Goal: Task Accomplishment & Management: Manage account settings

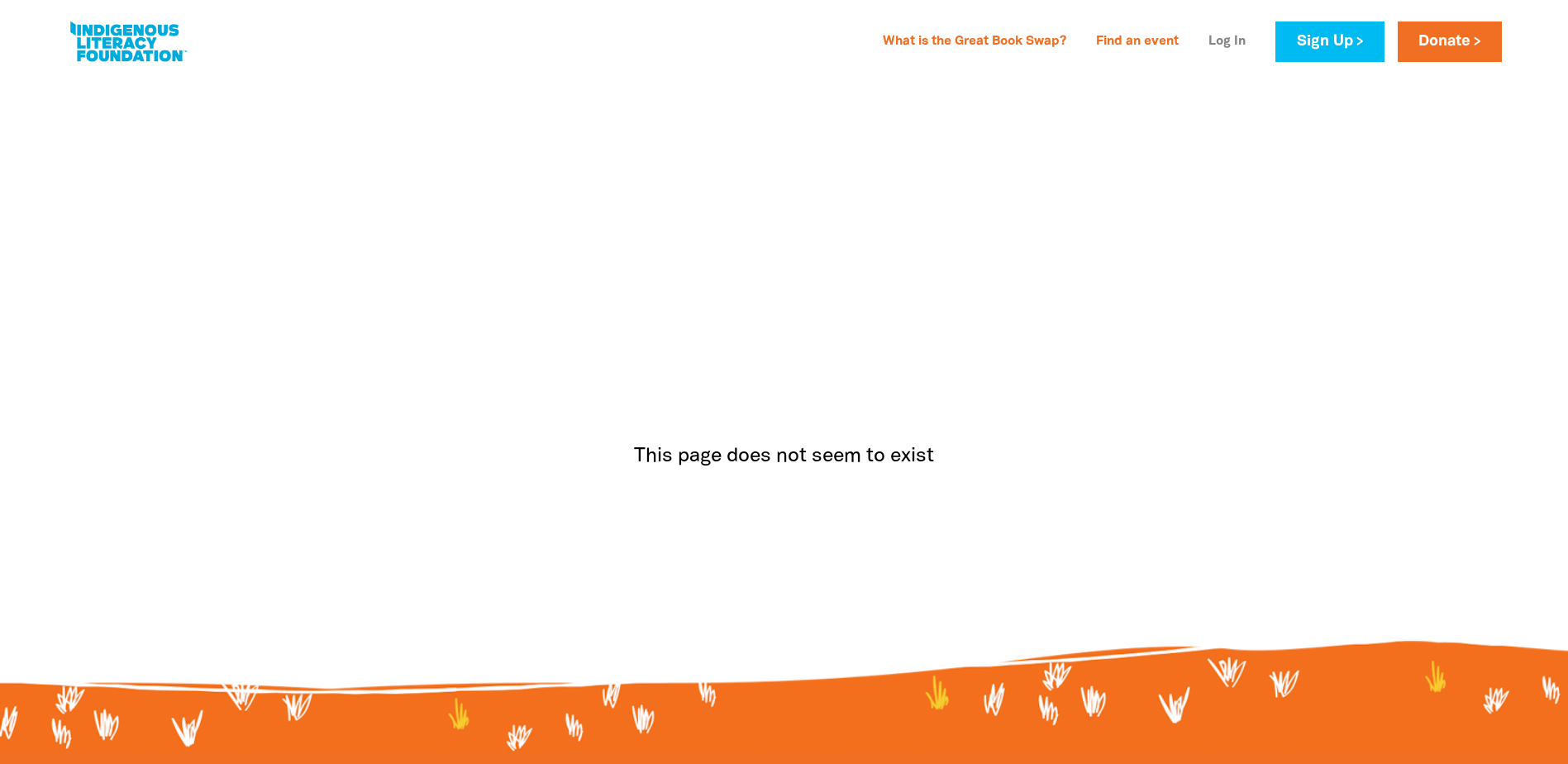
click at [1222, 40] on link "Log In" at bounding box center [1227, 41] width 57 height 27
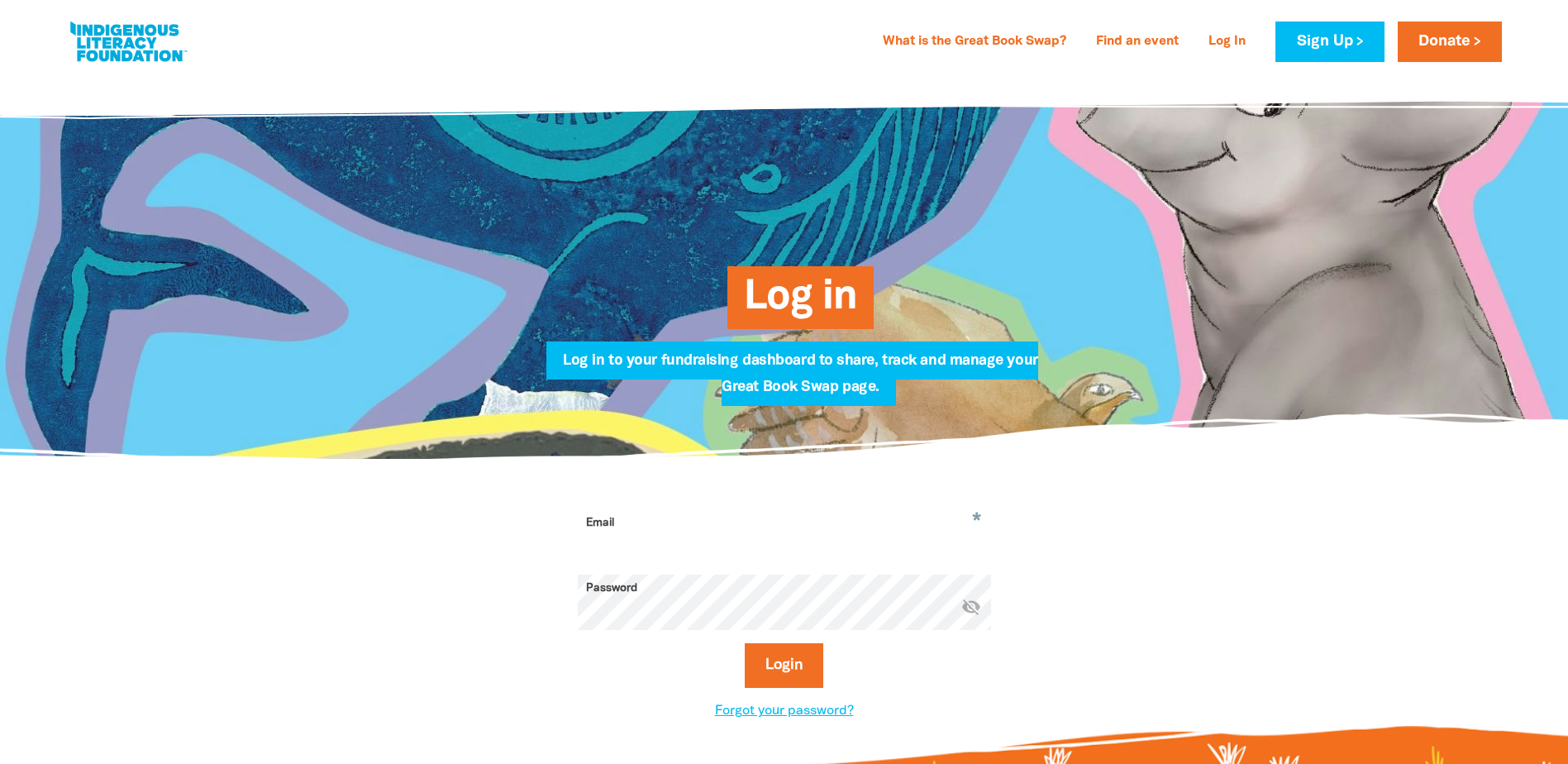
type input "[EMAIL_ADDRESS][DOMAIN_NAME]"
click at [784, 673] on button "Login" at bounding box center [784, 665] width 79 height 44
click at [775, 667] on button "Login" at bounding box center [784, 665] width 79 height 44
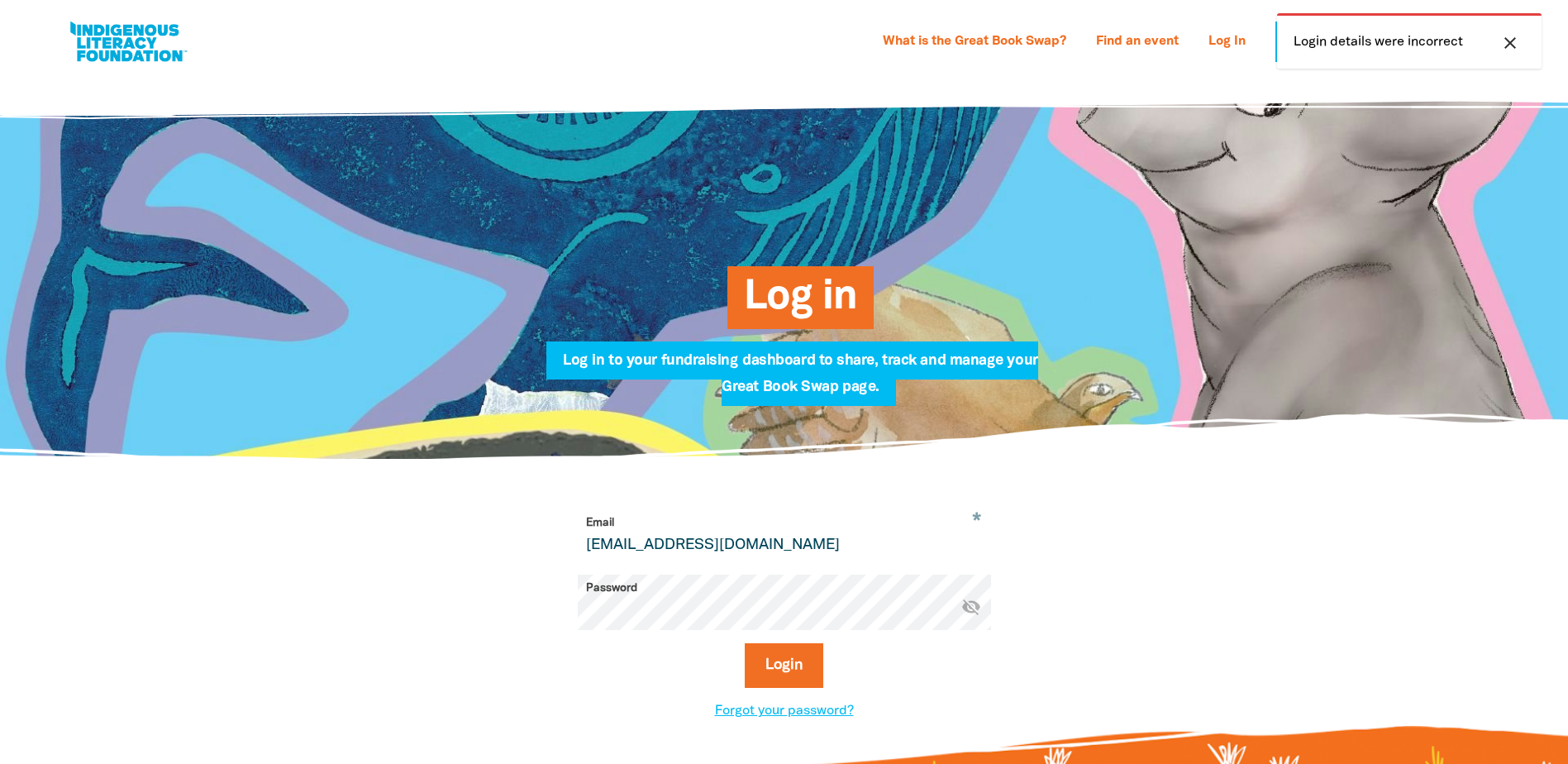
click at [968, 611] on icon "visibility_off" at bounding box center [971, 607] width 20 height 20
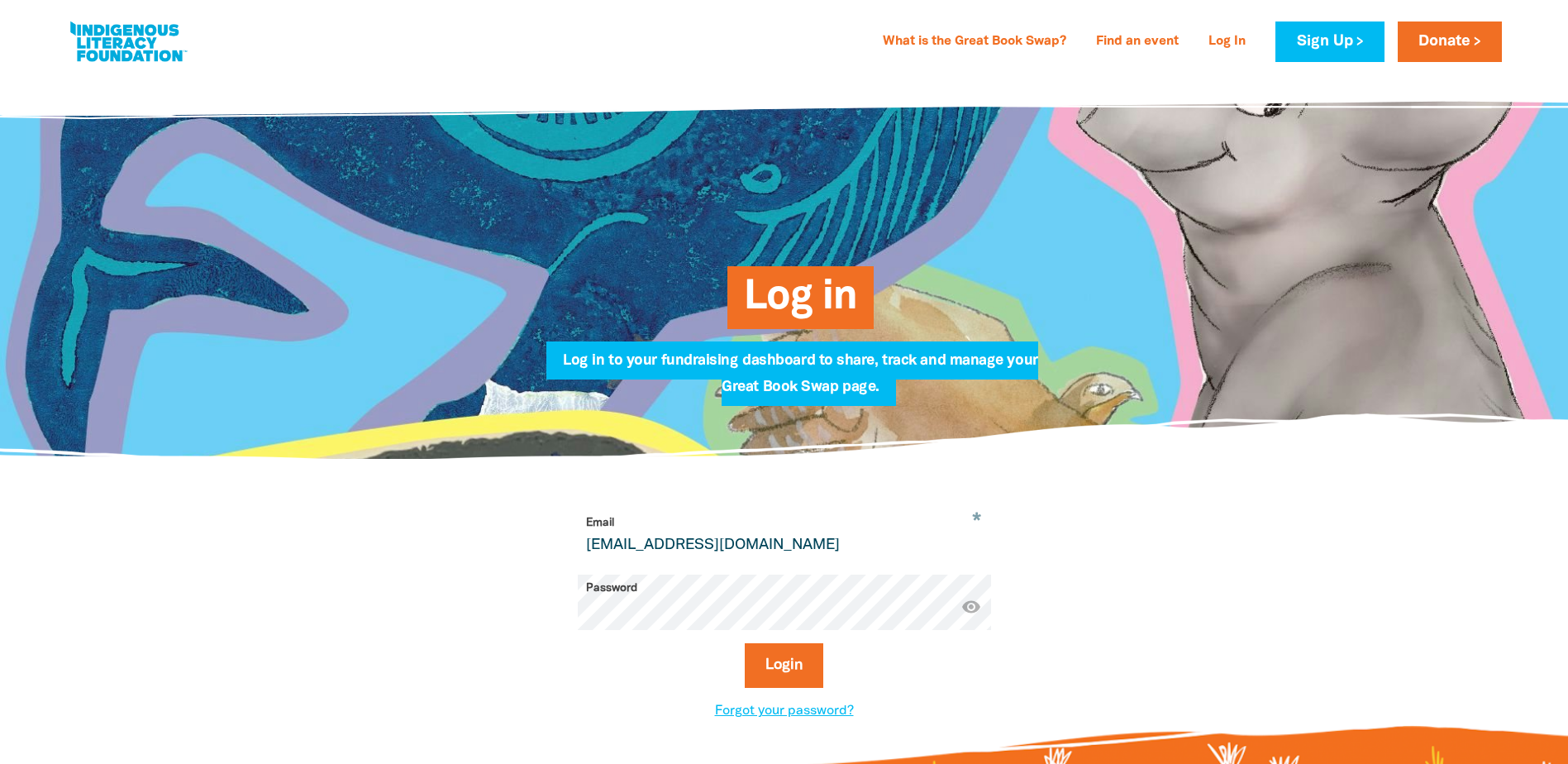
click at [885, 558] on input "[EMAIL_ADDRESS][DOMAIN_NAME]" at bounding box center [784, 535] width 413 height 52
click at [815, 685] on button "Login" at bounding box center [784, 665] width 79 height 44
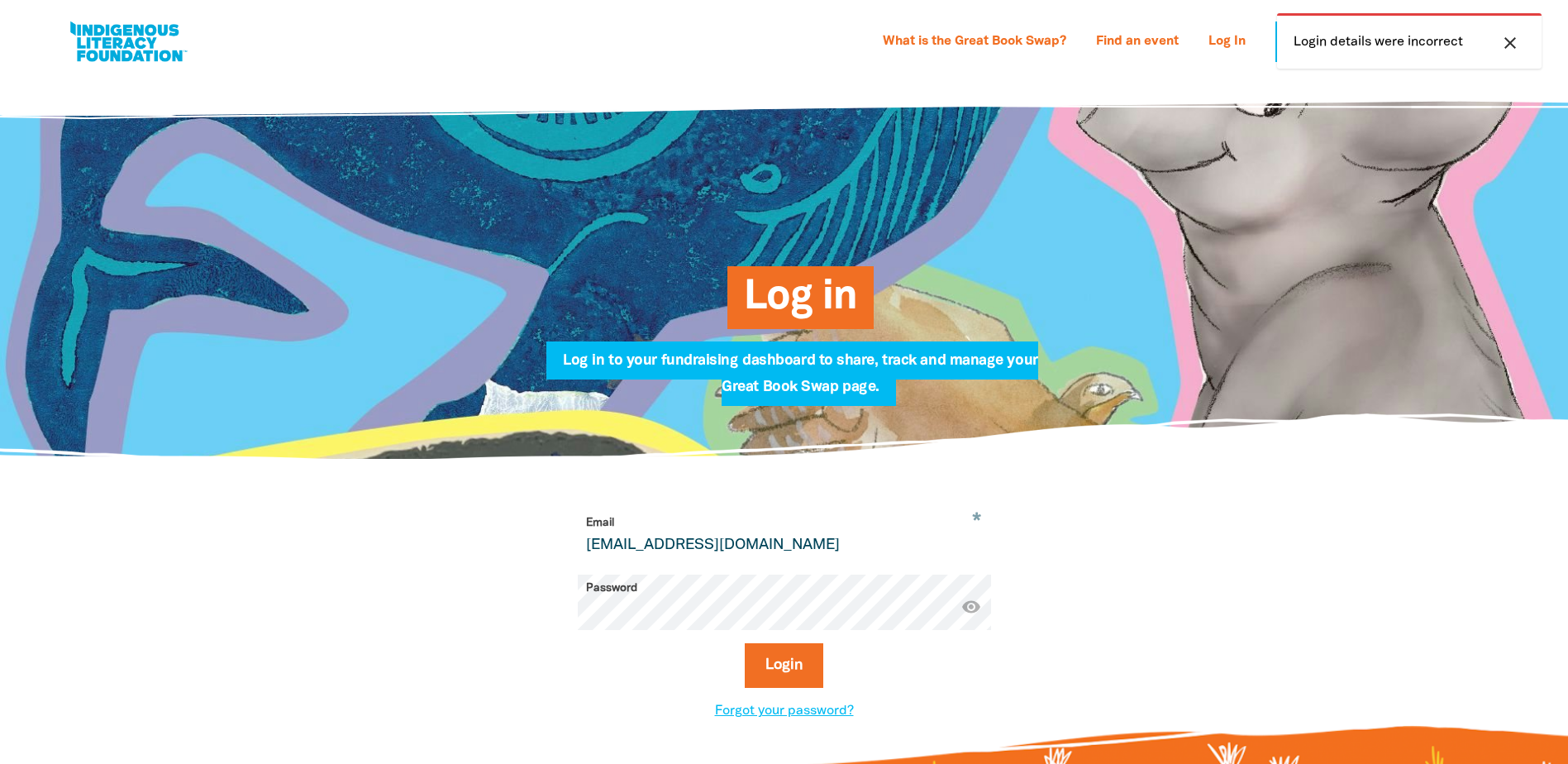
click at [1019, 713] on div "* Email [EMAIL_ADDRESS][DOMAIN_NAME] Password * visibility Login Forgot your pa…" at bounding box center [784, 615] width 578 height 211
click at [783, 680] on button "Login" at bounding box center [784, 665] width 79 height 44
click at [1513, 39] on icon "close" at bounding box center [1510, 43] width 20 height 20
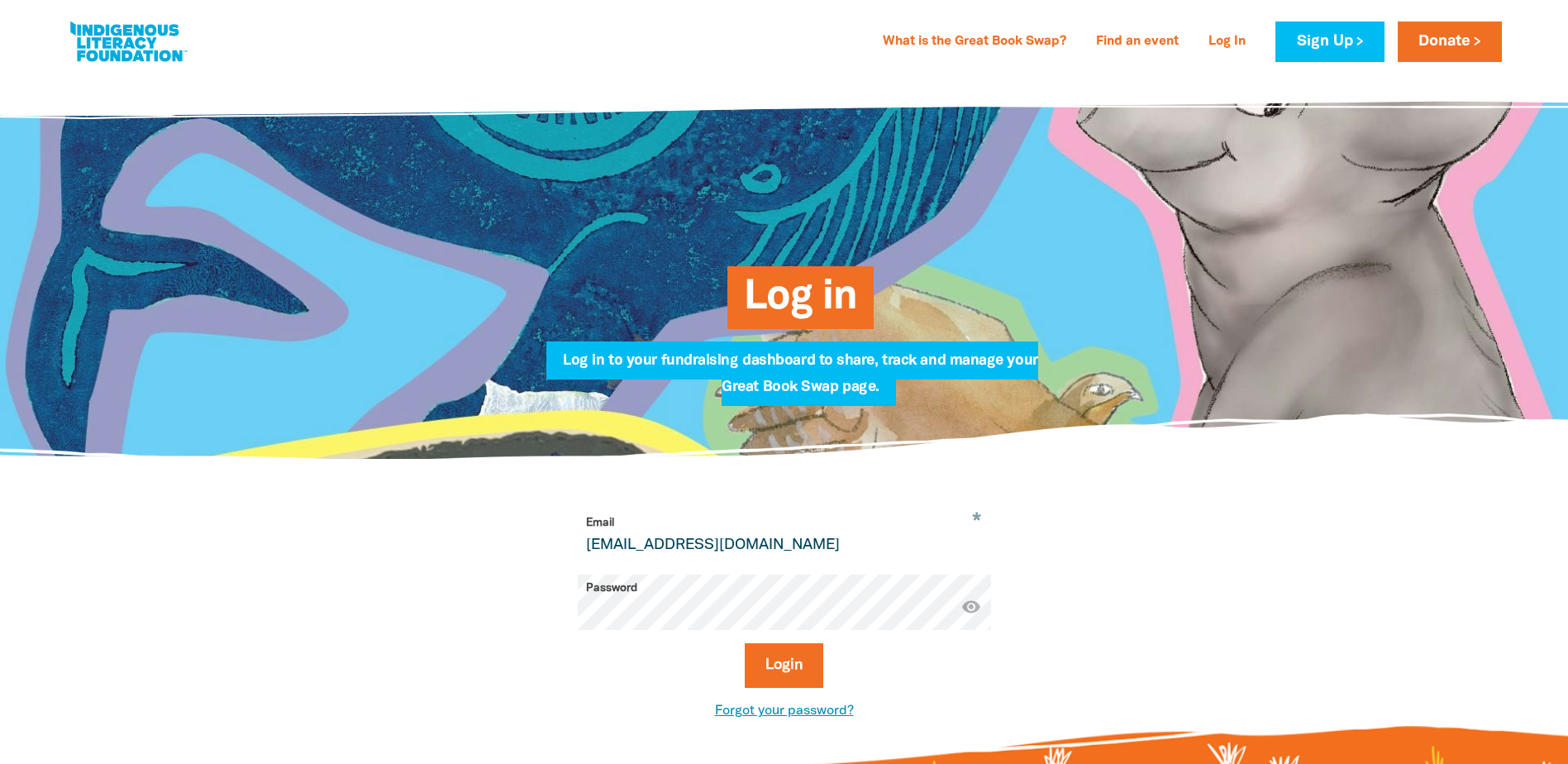
click at [736, 716] on link "Forgot your password?" at bounding box center [784, 711] width 139 height 12
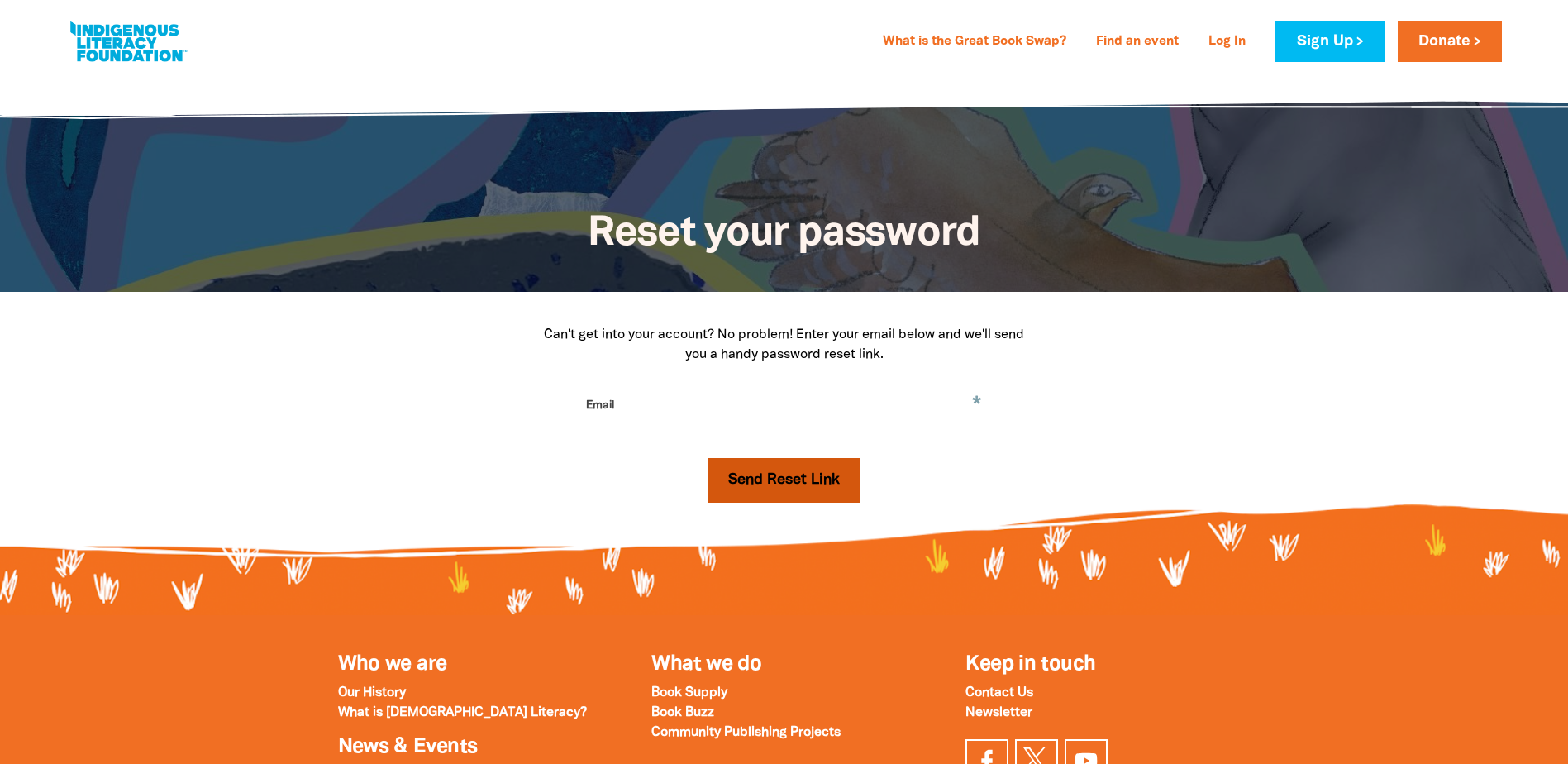
click at [808, 477] on button "Send Reset Link" at bounding box center [784, 480] width 153 height 44
click at [909, 402] on input "Email" at bounding box center [784, 417] width 413 height 52
type input "[EMAIL_ADDRESS][DOMAIN_NAME]"
click at [785, 479] on button "Send Reset Link" at bounding box center [784, 480] width 153 height 44
